Goal: Information Seeking & Learning: Learn about a topic

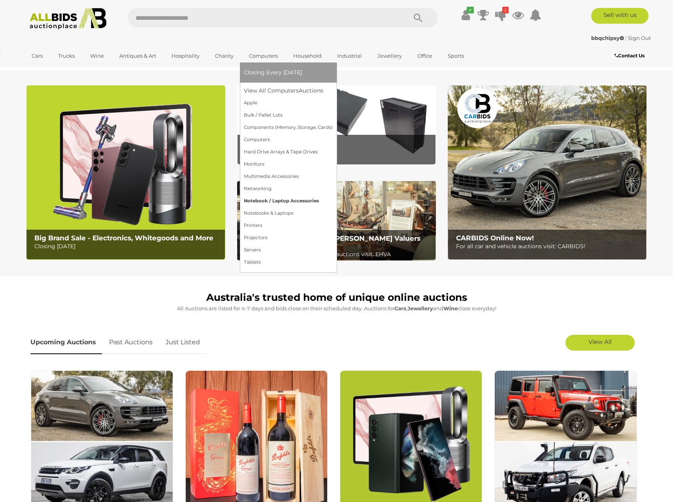
click at [280, 202] on link "Notebook / Laptop Accessories" at bounding box center [288, 201] width 89 height 12
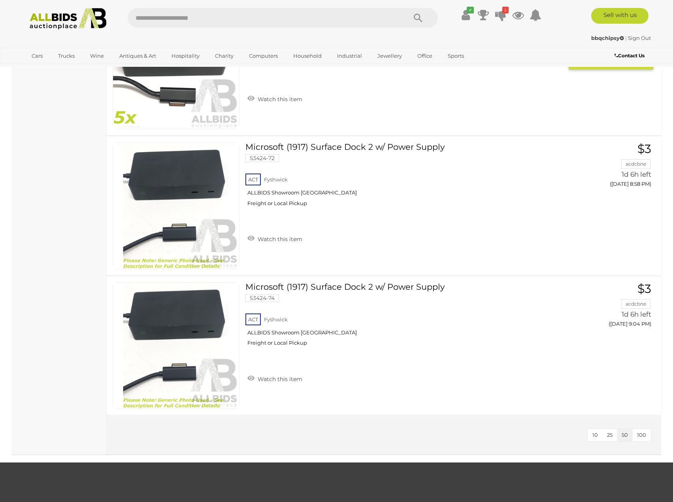
scroll to position [1739, 0]
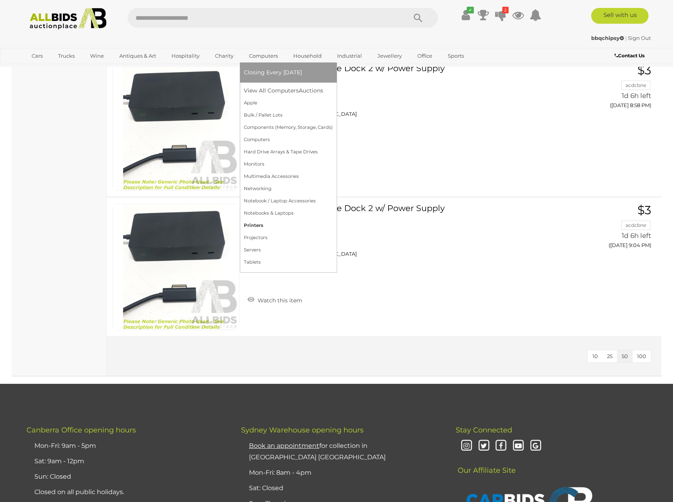
click at [263, 225] on link "Printers" at bounding box center [288, 225] width 89 height 12
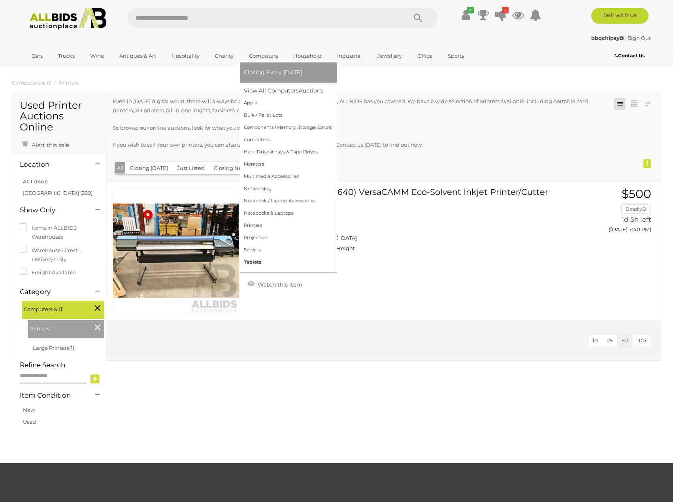
click at [261, 263] on link "Tablets" at bounding box center [288, 262] width 89 height 12
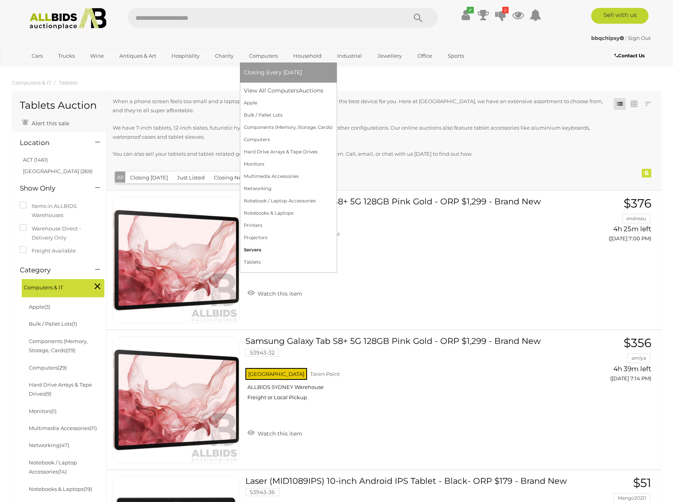
click at [259, 250] on link "Servers" at bounding box center [288, 250] width 89 height 12
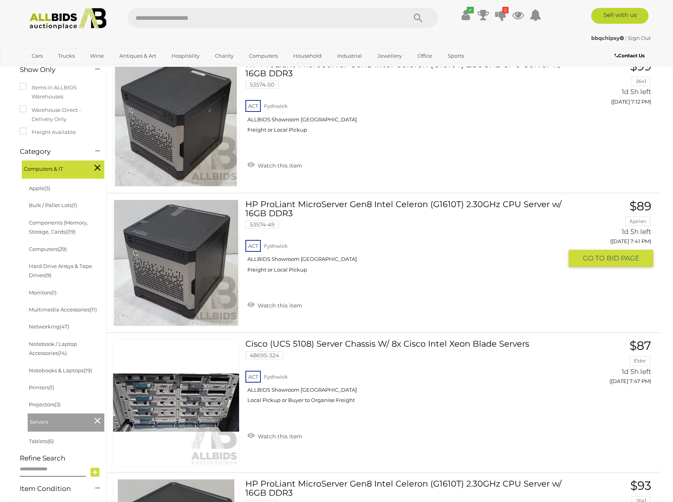
scroll to position [316, 0]
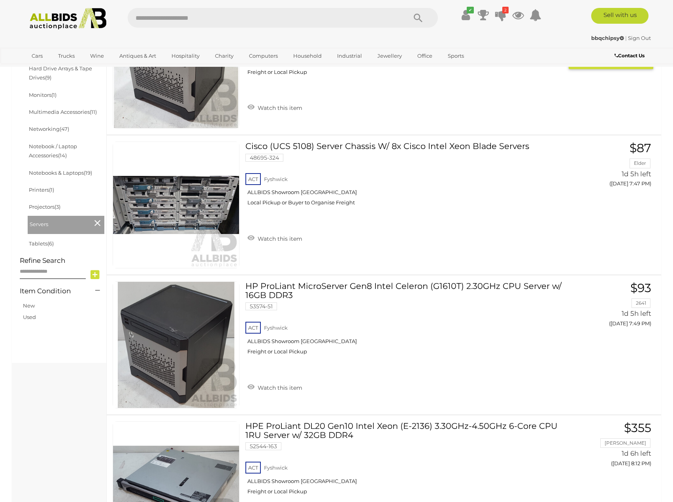
drag, startPoint x: 324, startPoint y: 124, endPoint x: 599, endPoint y: 220, distance: 292.0
click at [599, 220] on div "Cisco (UCS 5108) Server Chassis W/ 8x Cisco Intel Xeon Blade Servers 48695-324 …" at bounding box center [384, 205] width 566 height 139
click at [453, 150] on link "Cisco (UCS 5108) Server Chassis W/ 8x Cisco Intel Xeon Blade Servers 48695-324 …" at bounding box center [406, 176] width 311 height 70
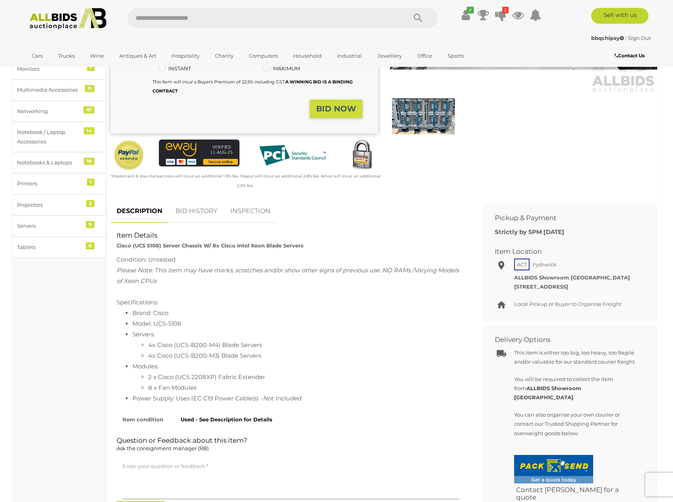
scroll to position [237, 0]
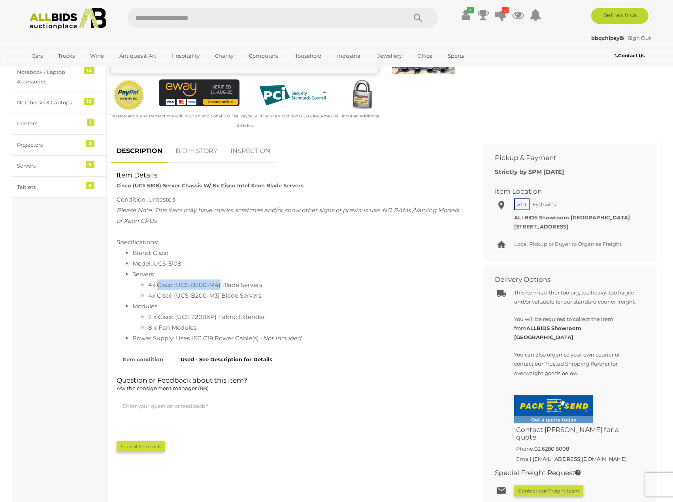
drag, startPoint x: 156, startPoint y: 284, endPoint x: 220, endPoint y: 284, distance: 64.4
click at [220, 284] on li "4x Cisco (UCS-B200-M4) Blade Servers" at bounding box center [306, 284] width 317 height 11
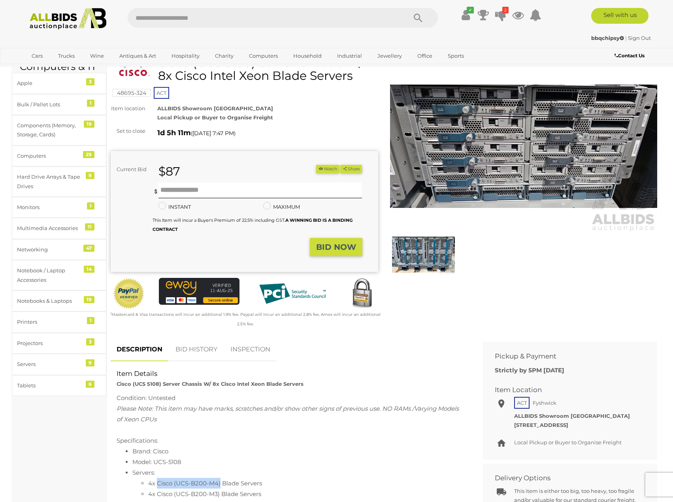
scroll to position [0, 0]
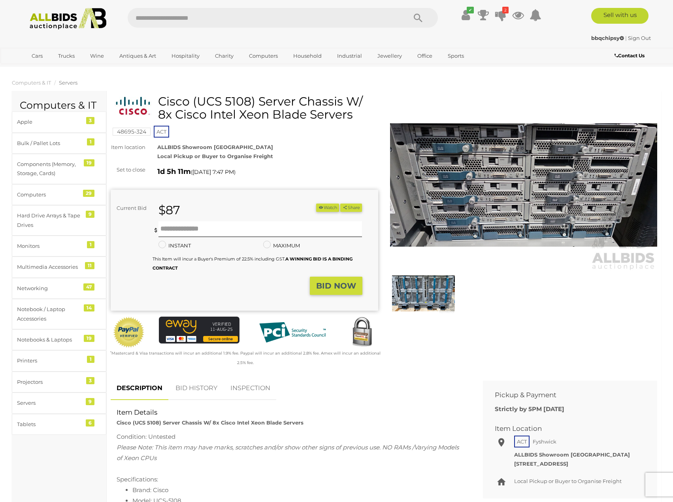
click at [416, 280] on img at bounding box center [423, 293] width 63 height 41
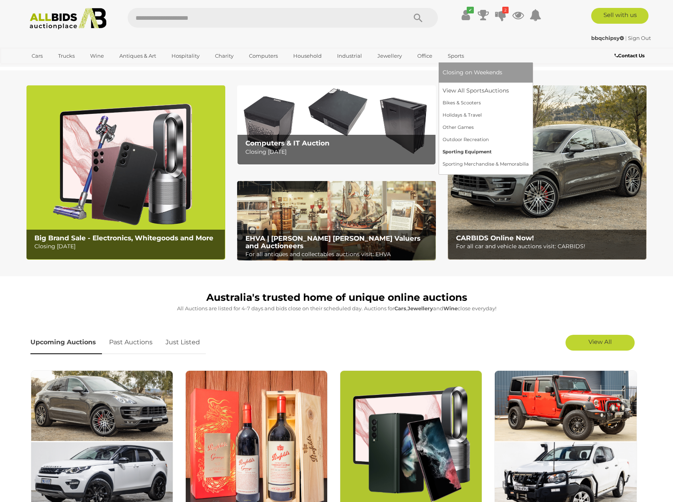
click at [459, 149] on link "Sporting Equipment" at bounding box center [486, 152] width 86 height 12
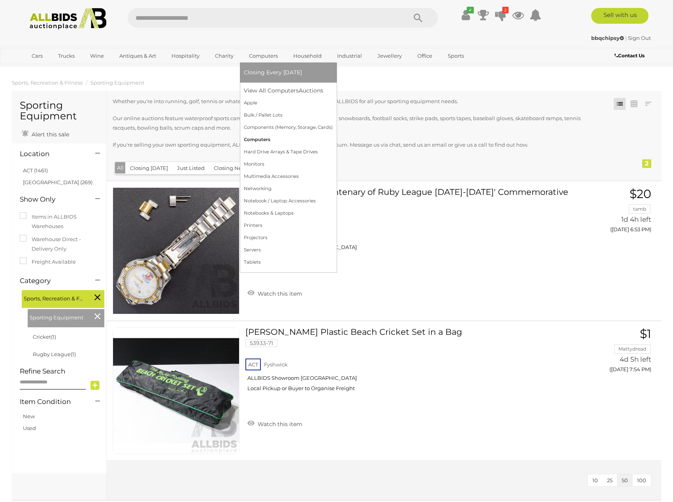
click at [257, 139] on link "Computers" at bounding box center [288, 140] width 89 height 12
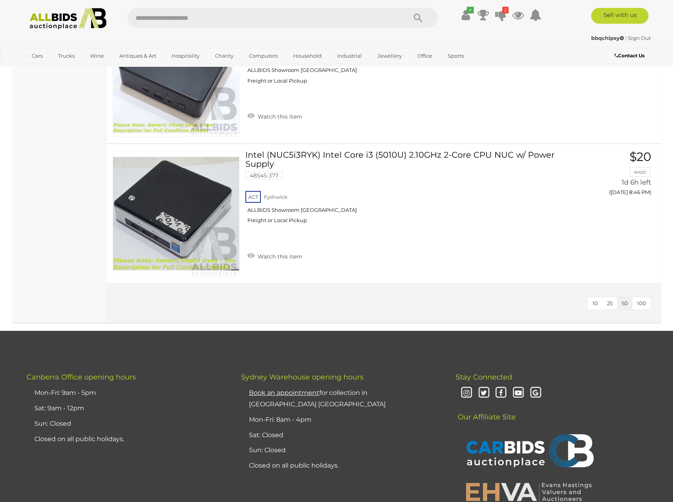
scroll to position [3951, 0]
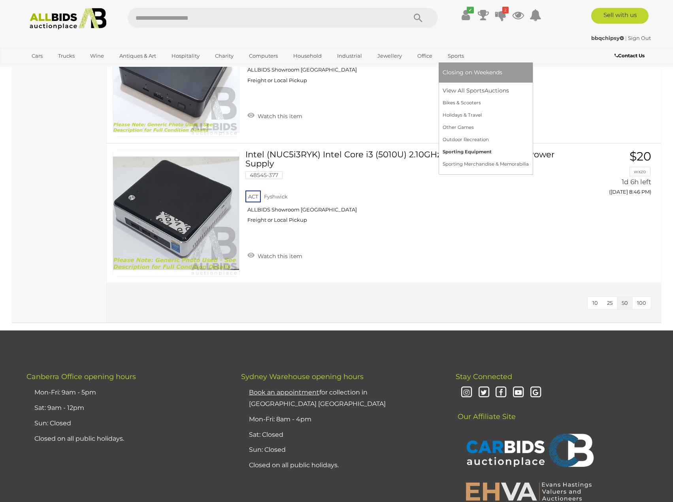
click at [480, 156] on link "Sporting Equipment" at bounding box center [486, 152] width 86 height 12
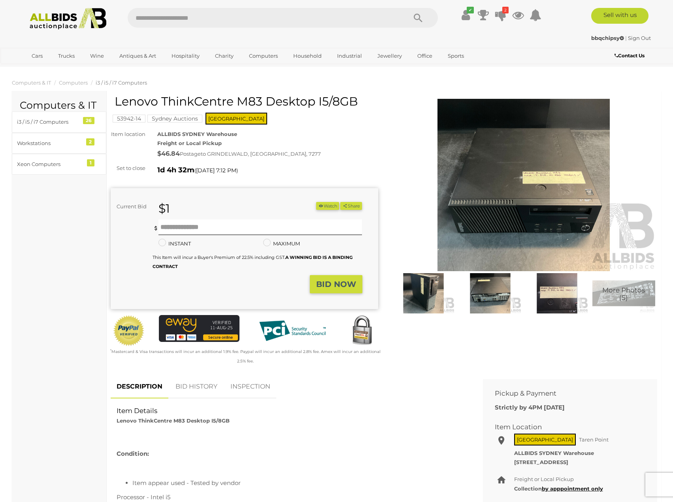
click at [530, 194] on img at bounding box center [523, 185] width 267 height 172
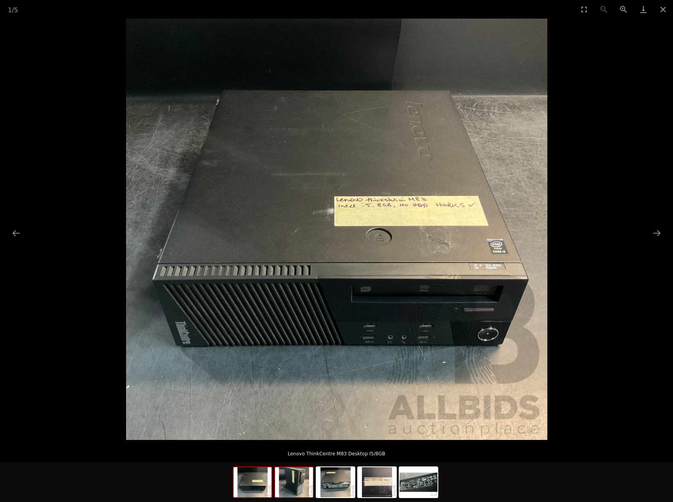
click at [283, 484] on img at bounding box center [294, 482] width 38 height 30
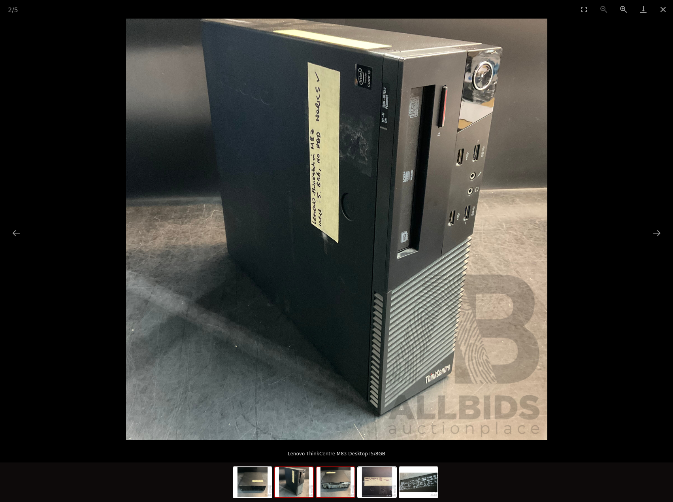
click at [342, 483] on img at bounding box center [335, 482] width 38 height 30
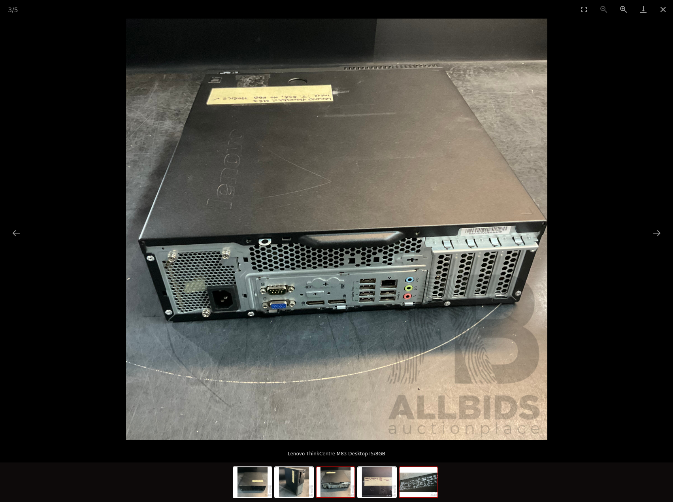
click at [416, 479] on img at bounding box center [418, 482] width 38 height 30
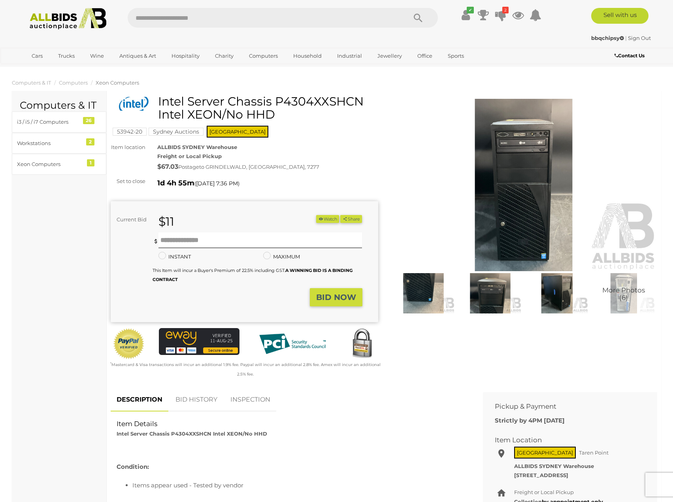
click at [484, 295] on img at bounding box center [490, 293] width 63 height 41
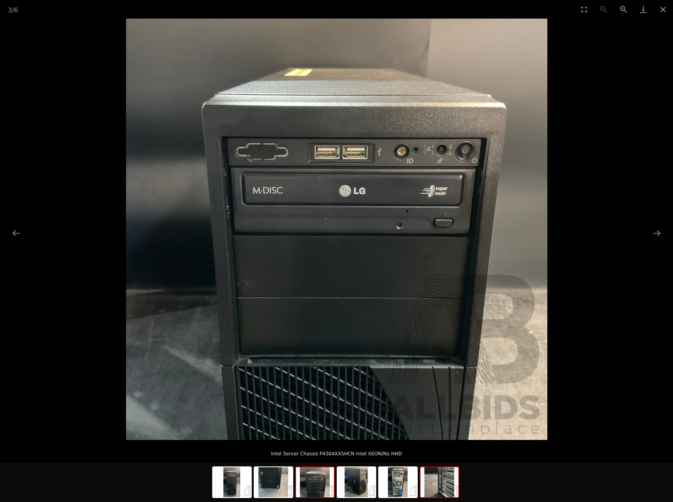
click at [445, 478] on img at bounding box center [439, 482] width 38 height 30
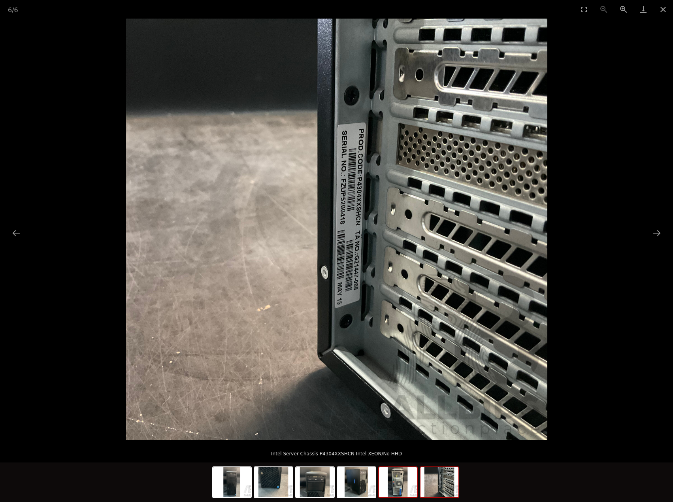
click at [407, 479] on img at bounding box center [398, 482] width 38 height 30
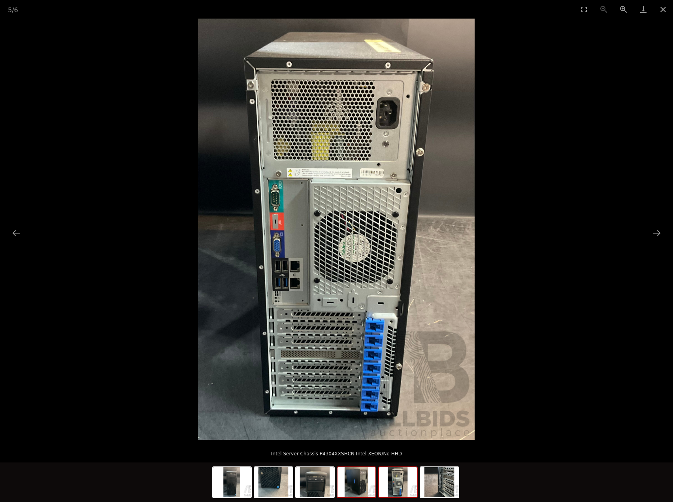
click at [359, 497] on div at bounding box center [357, 482] width 40 height 32
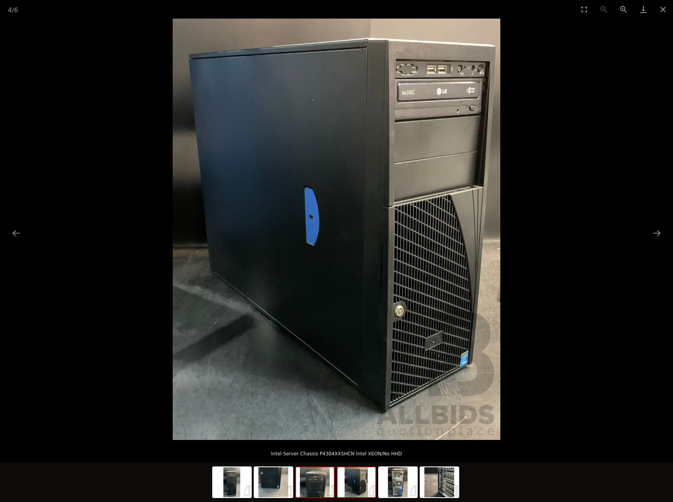
click at [312, 496] on img at bounding box center [315, 482] width 38 height 30
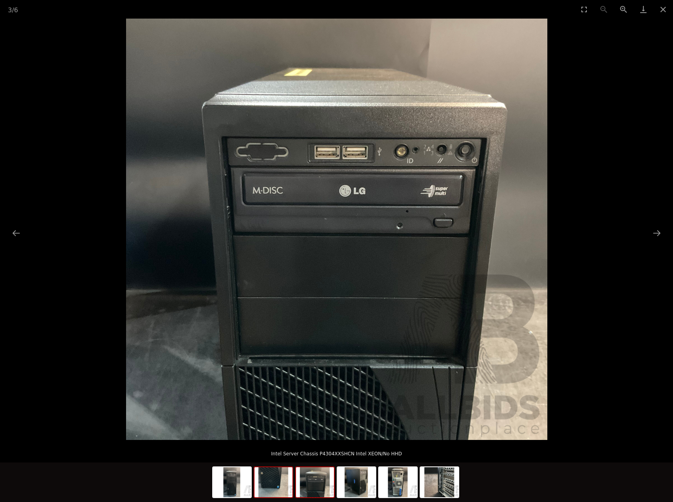
click at [273, 496] on img at bounding box center [273, 482] width 38 height 30
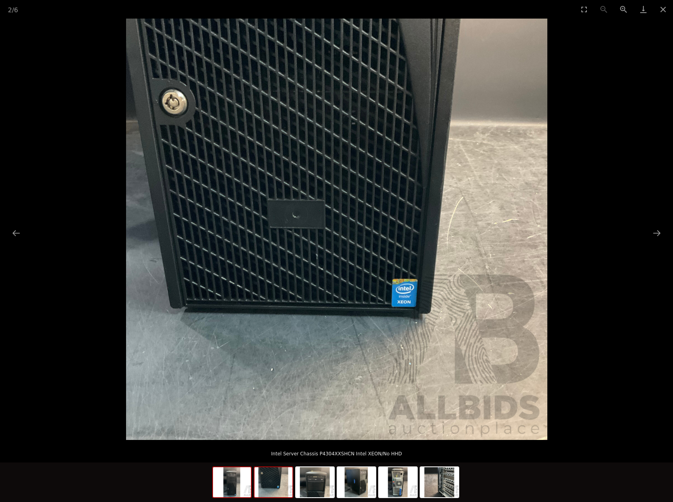
click at [237, 493] on img at bounding box center [232, 482] width 38 height 30
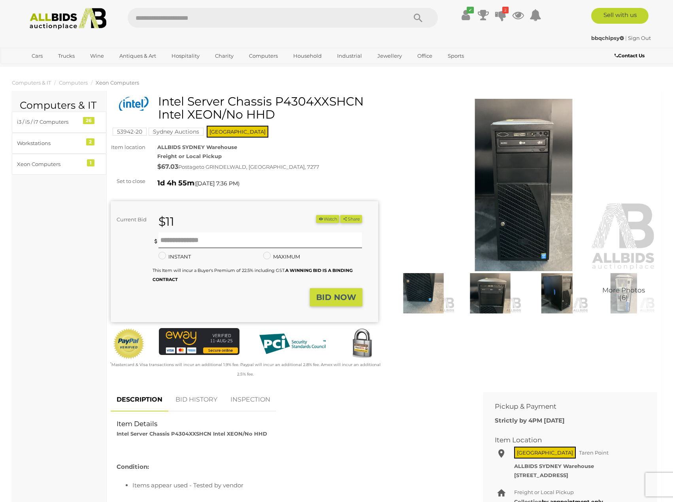
drag, startPoint x: 277, startPoint y: 97, endPoint x: 360, endPoint y: 97, distance: 82.6
click at [360, 97] on h1 "Intel Server Chassis P4304XXSHCN Intel XEON/No HHD" at bounding box center [246, 108] width 262 height 26
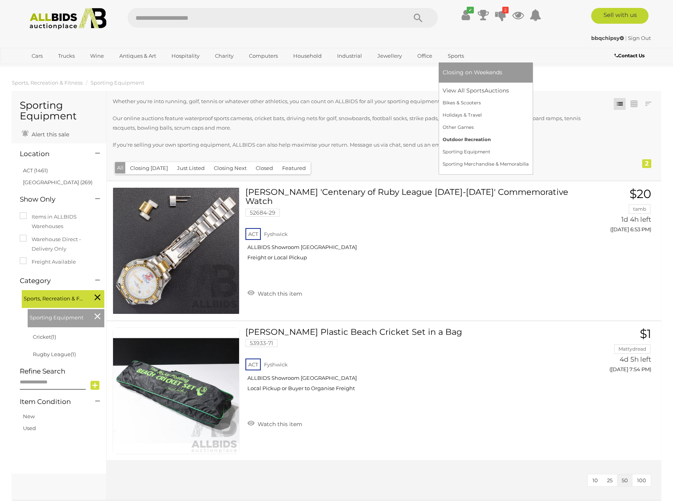
click at [467, 137] on link "Outdoor Recreation" at bounding box center [486, 140] width 86 height 12
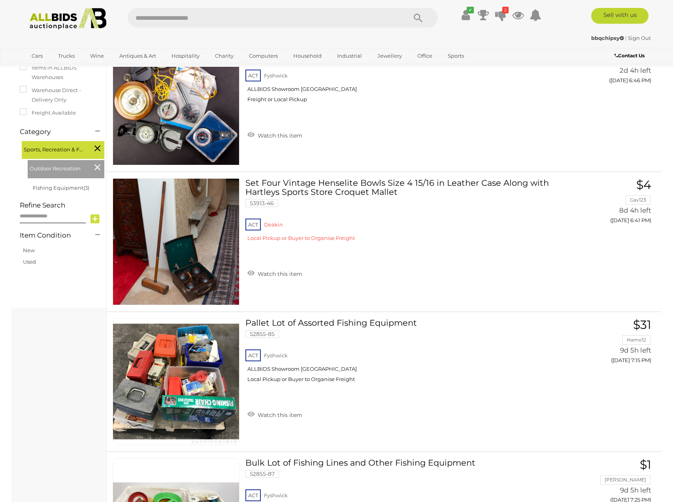
scroll to position [40, 0]
